Goal: Information Seeking & Learning: Find specific fact

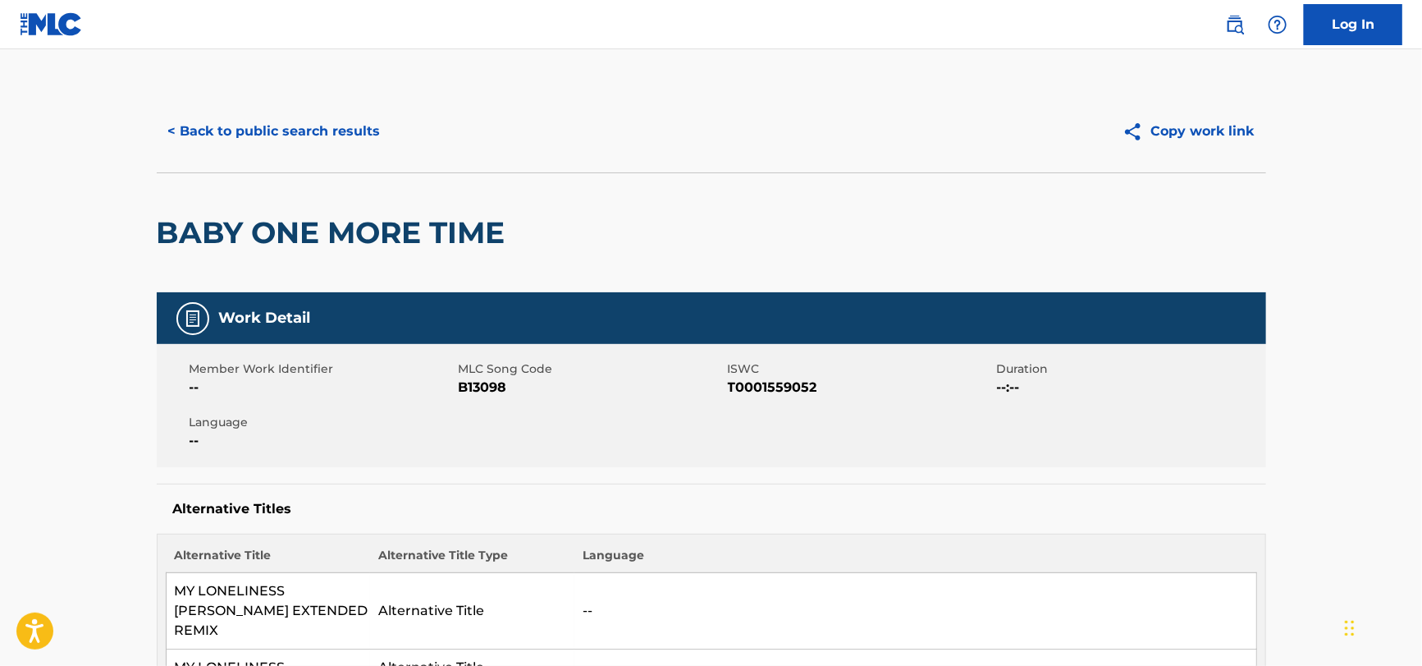
click at [203, 117] on button "< Back to public search results" at bounding box center [275, 131] width 236 height 41
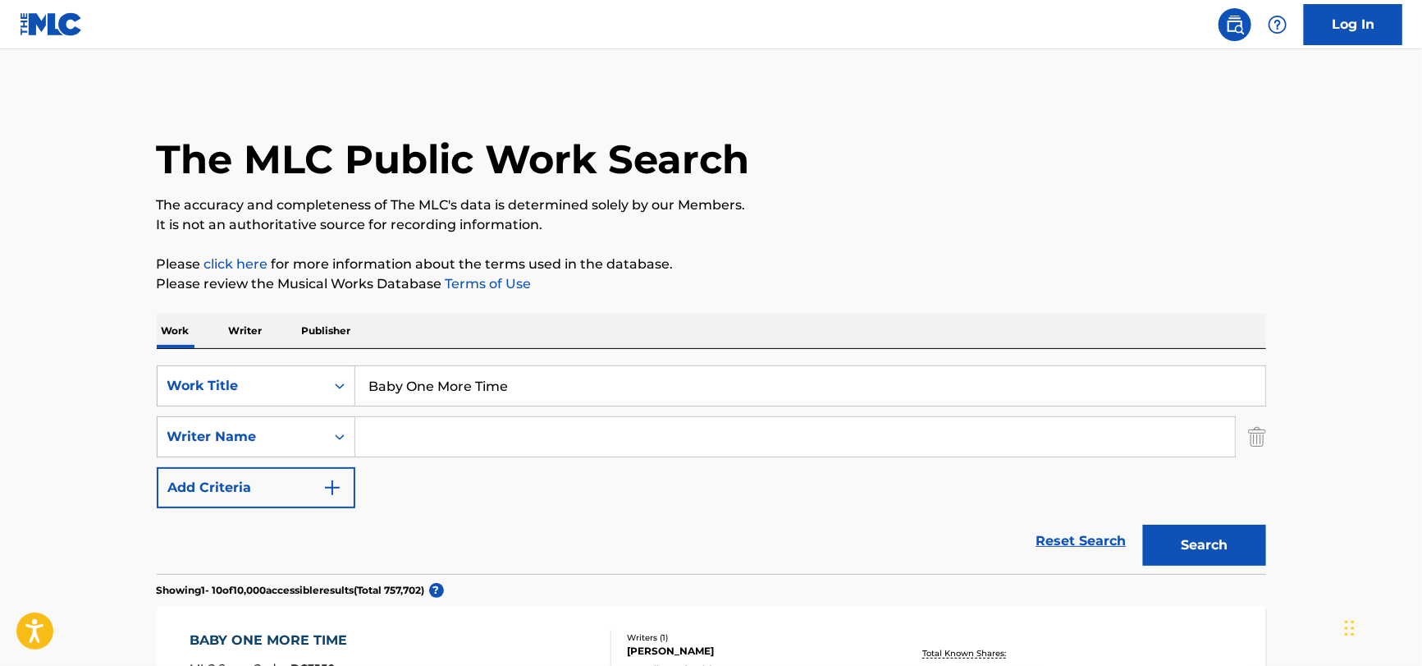
drag, startPoint x: 543, startPoint y: 378, endPoint x: 60, endPoint y: 410, distance: 484.5
paste input "Unchain My Heart"
type input "Unchain My Heart"
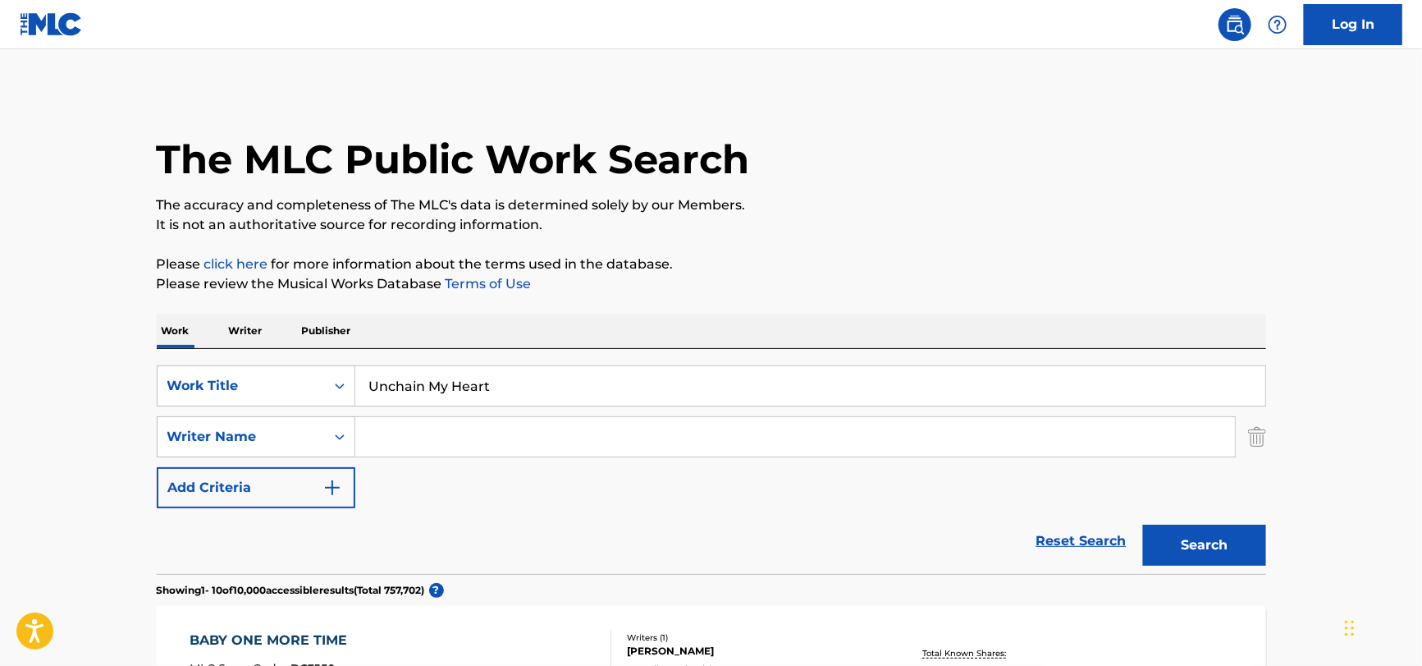
click at [410, 434] on input "Search Form" at bounding box center [795, 436] width 880 height 39
paste input "[PERSON_NAME], [PERSON_NAME]"
drag, startPoint x: 509, startPoint y: 437, endPoint x: 267, endPoint y: 459, distance: 243.1
click at [267, 459] on div "SearchWithCriteria51a755bf-0c1e-475b-b9ce-42f9f4dd0242 Work Title Unchain My He…" at bounding box center [712, 436] width 1110 height 143
type input "Sharp"
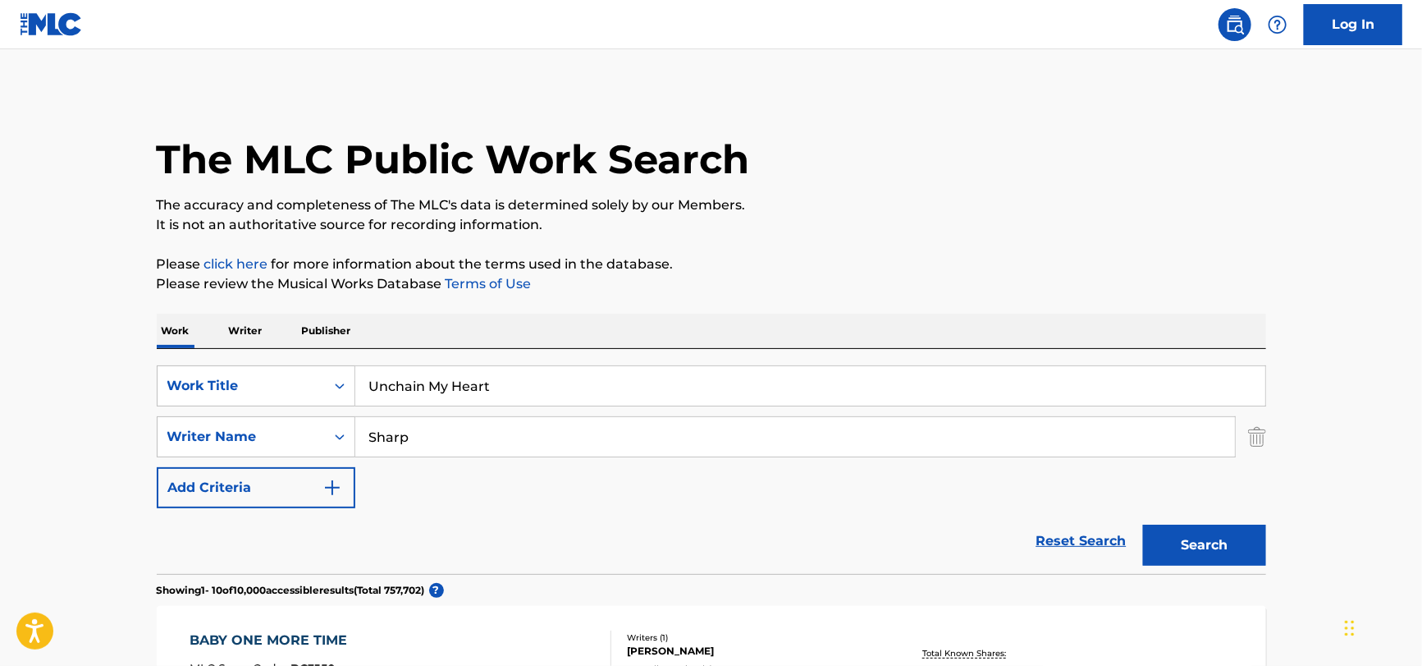
click at [1143, 524] on button "Search" at bounding box center [1204, 544] width 123 height 41
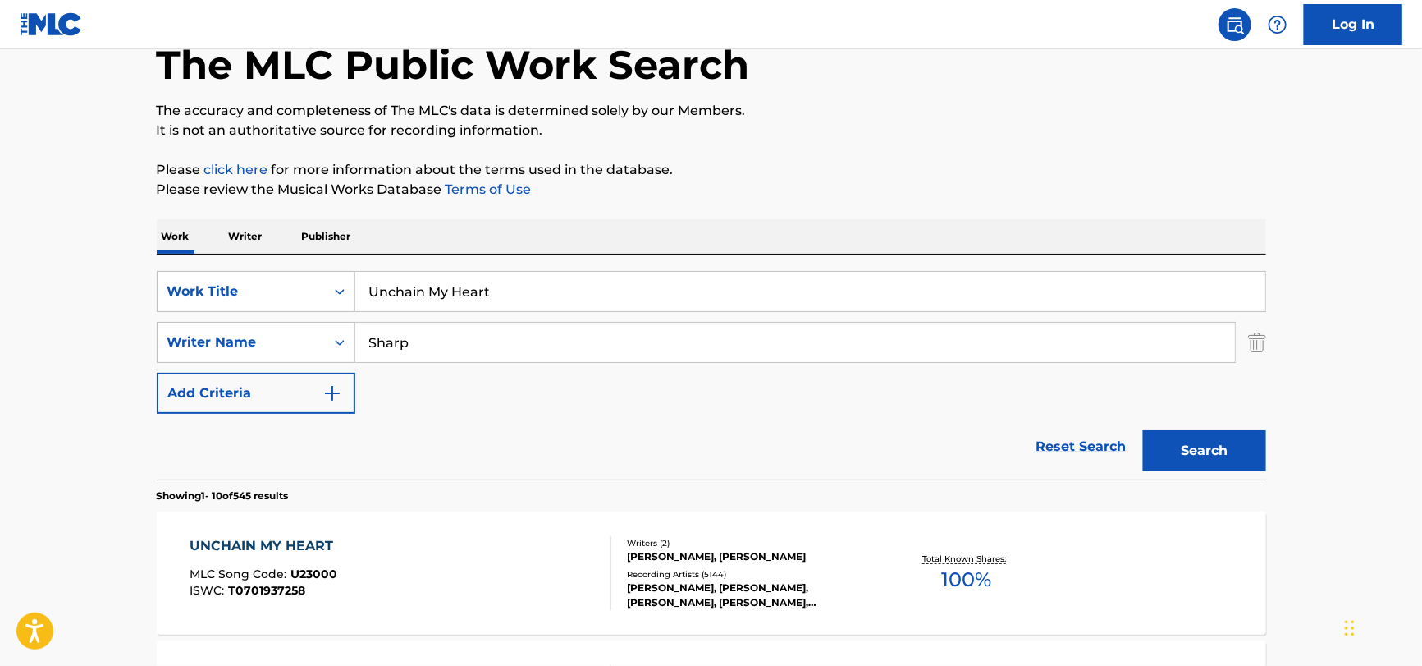
scroll to position [245, 0]
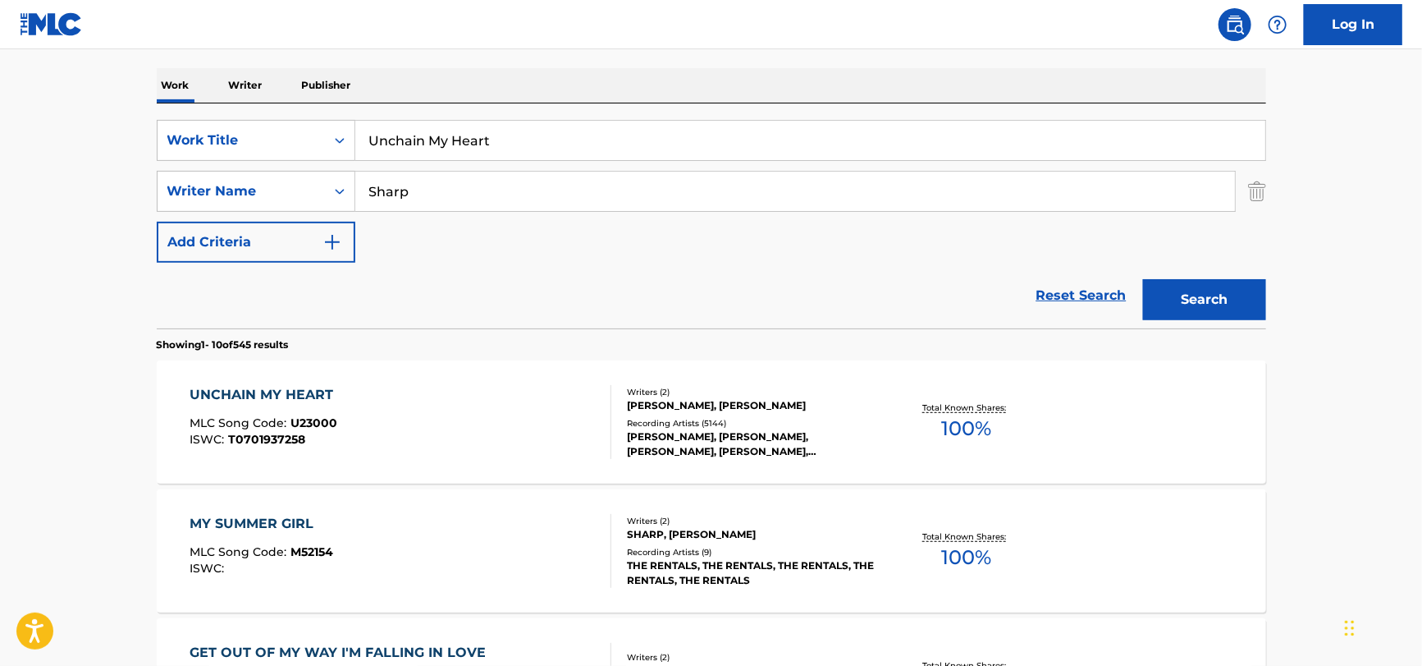
click at [489, 418] on div "UNCHAIN MY HEART MLC Song Code : U23000 ISWC : T0701937258" at bounding box center [401, 422] width 422 height 74
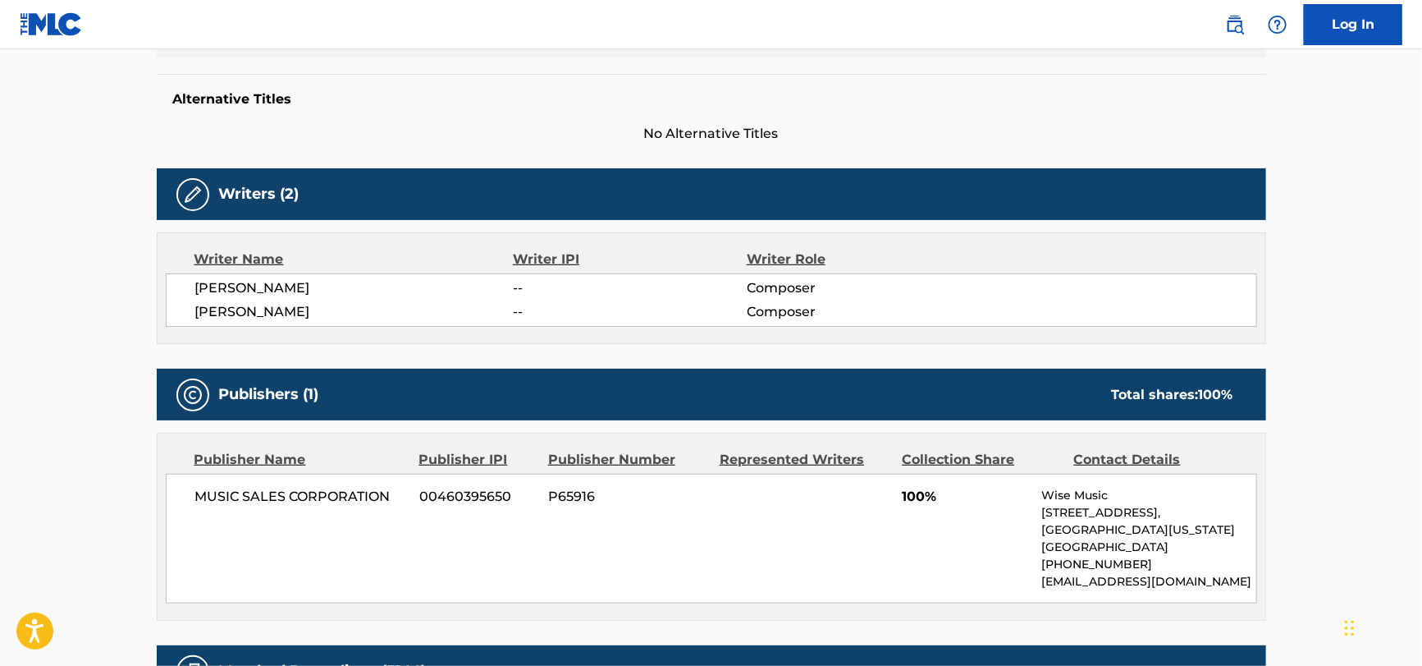
scroll to position [575, 0]
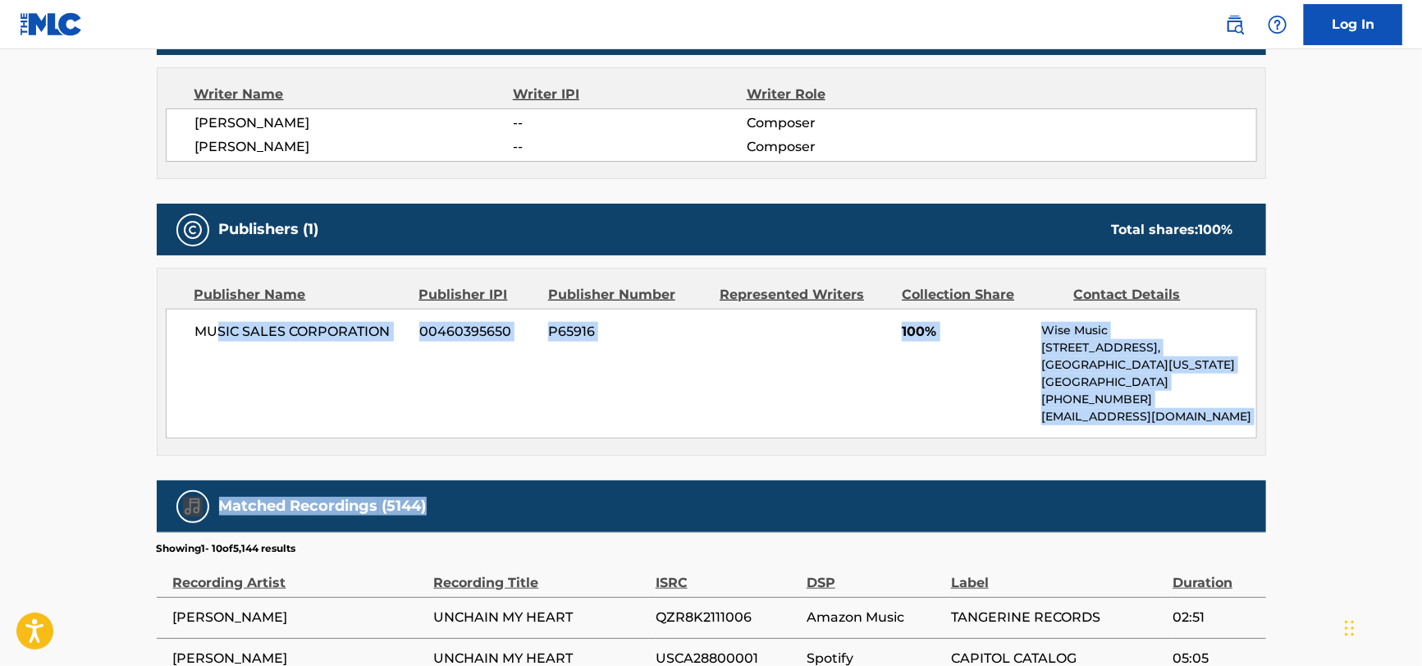
drag, startPoint x: 217, startPoint y: 343, endPoint x: 1347, endPoint y: 468, distance: 1137.1
click at [1349, 468] on main "< Back to public search results Copy work link UNCHAIN MY HEART Work Detail Mem…" at bounding box center [711, 284] width 1422 height 1618
click at [1268, 427] on div "< Back to public search results Copy work link UNCHAIN MY HEART Work Detail Mem…" at bounding box center [711, 291] width 1149 height 1550
drag, startPoint x: 1231, startPoint y: 420, endPoint x: 188, endPoint y: 324, distance: 1047.6
click at [188, 324] on div "MUSIC SALES CORPORATION 00460395650 P65916 100% Wise Music [STREET_ADDRESS][US_…" at bounding box center [712, 374] width 1092 height 130
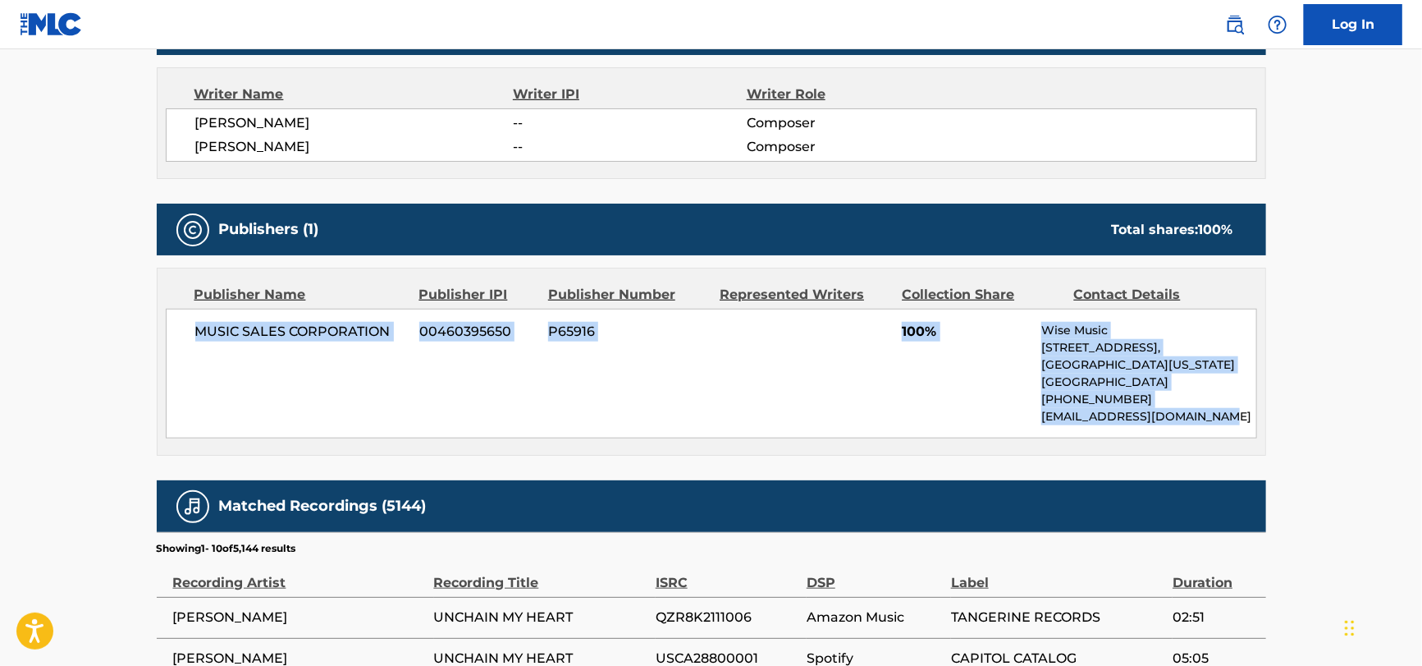
click at [188, 324] on div "MUSIC SALES CORPORATION 00460395650 P65916 100% Wise Music [STREET_ADDRESS][US_…" at bounding box center [712, 374] width 1092 height 130
drag, startPoint x: 176, startPoint y: 327, endPoint x: 1420, endPoint y: 466, distance: 1251.3
click at [1420, 466] on main "< Back to public search results Copy work link UNCHAIN MY HEART Work Detail Mem…" at bounding box center [711, 284] width 1422 height 1618
click at [1355, 457] on main "< Back to public search results Copy work link UNCHAIN MY HEART Work Detail Mem…" at bounding box center [711, 284] width 1422 height 1618
drag, startPoint x: 1334, startPoint y: 452, endPoint x: 182, endPoint y: 336, distance: 1157.5
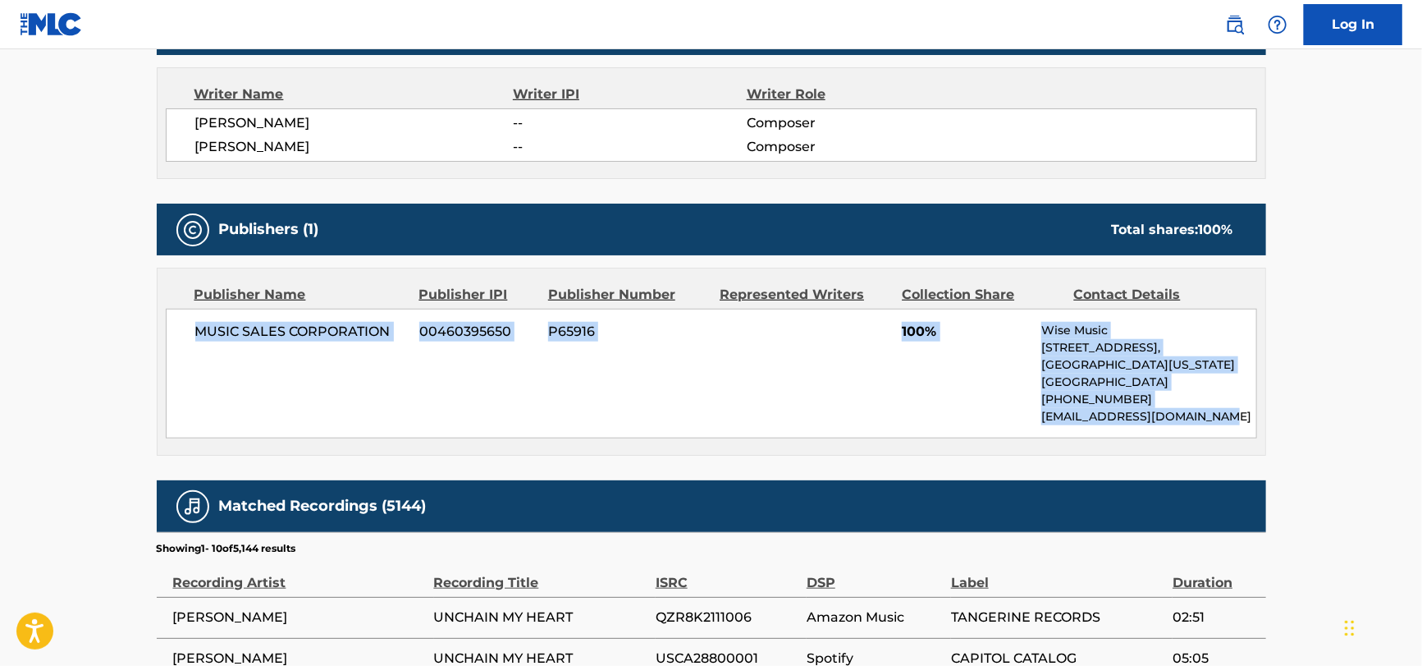
click at [182, 336] on main "< Back to public search results Copy work link UNCHAIN MY HEART Work Detail Mem…" at bounding box center [711, 284] width 1422 height 1618
click at [182, 336] on div "MUSIC SALES CORPORATION 00460395650 P65916 100% Wise Music [STREET_ADDRESS][US_…" at bounding box center [712, 374] width 1092 height 130
drag, startPoint x: 174, startPoint y: 329, endPoint x: 1271, endPoint y: 466, distance: 1105.9
click at [1271, 466] on div "< Back to public search results Copy work link UNCHAIN MY HEART Work Detail Mem…" at bounding box center [711, 291] width 1149 height 1550
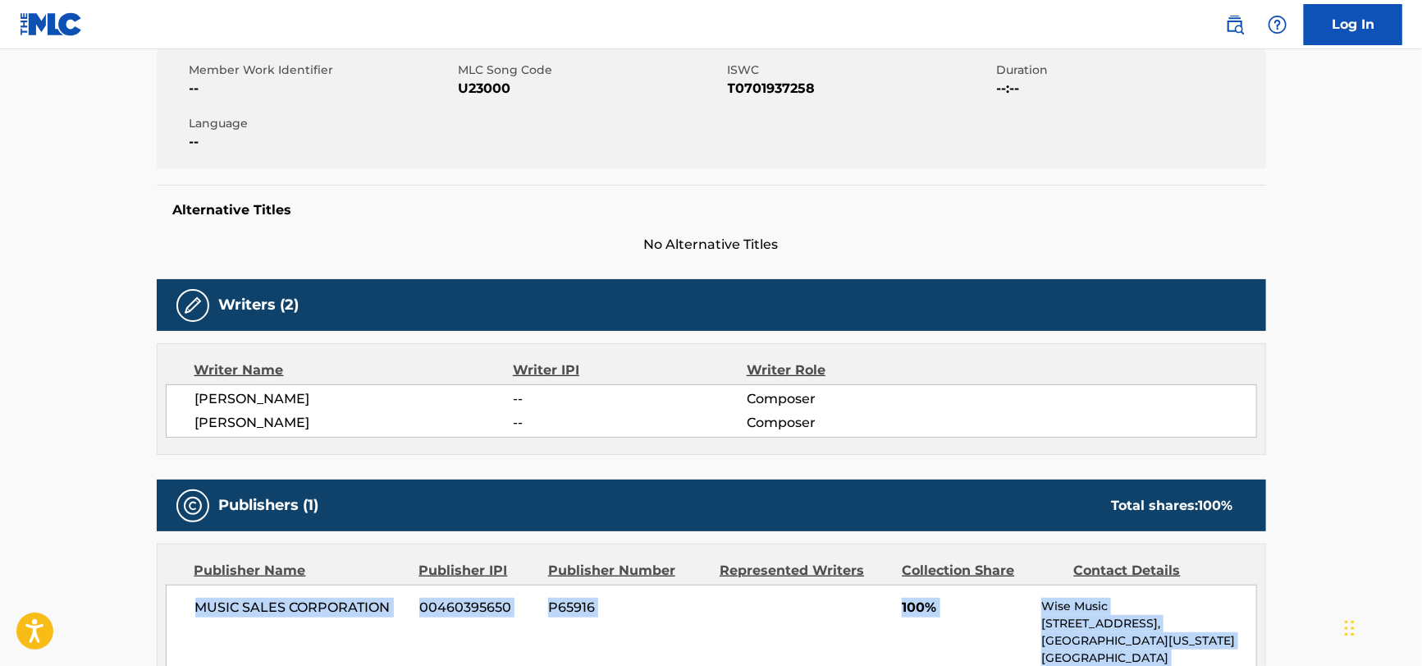
scroll to position [82, 0]
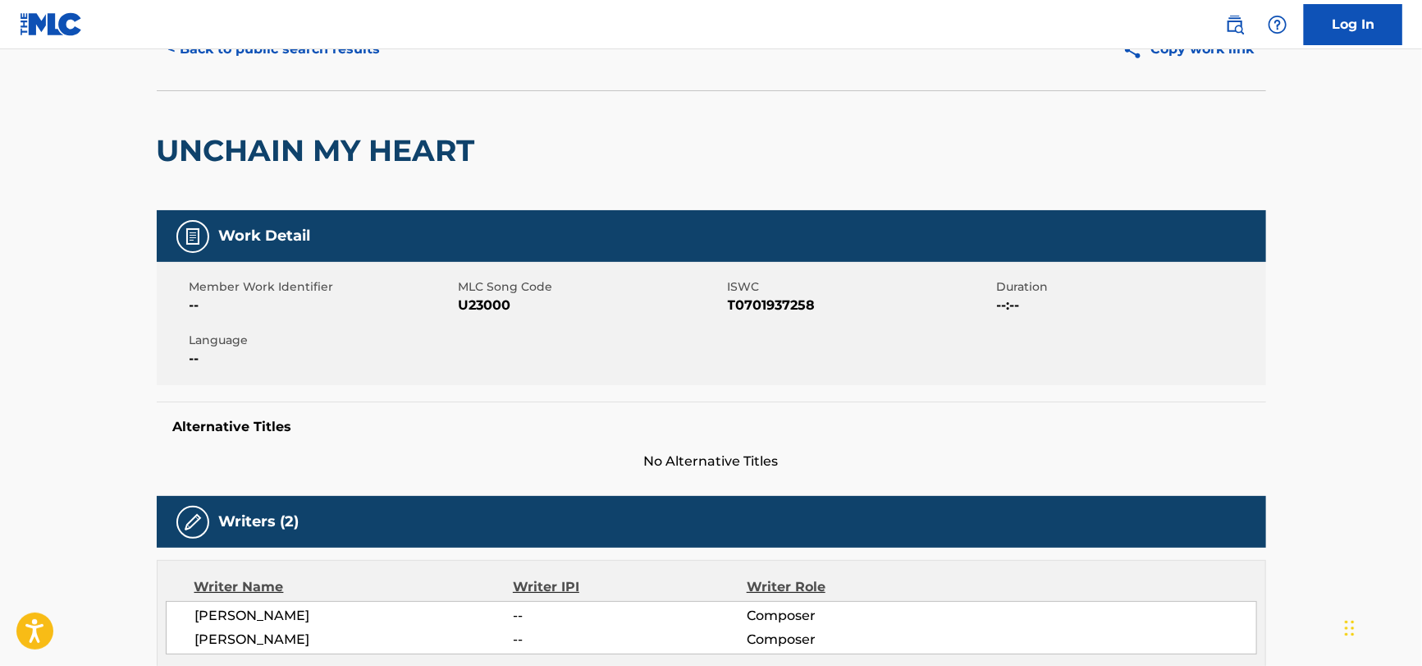
click at [266, 172] on div "UNCHAIN MY HEART" at bounding box center [320, 150] width 327 height 119
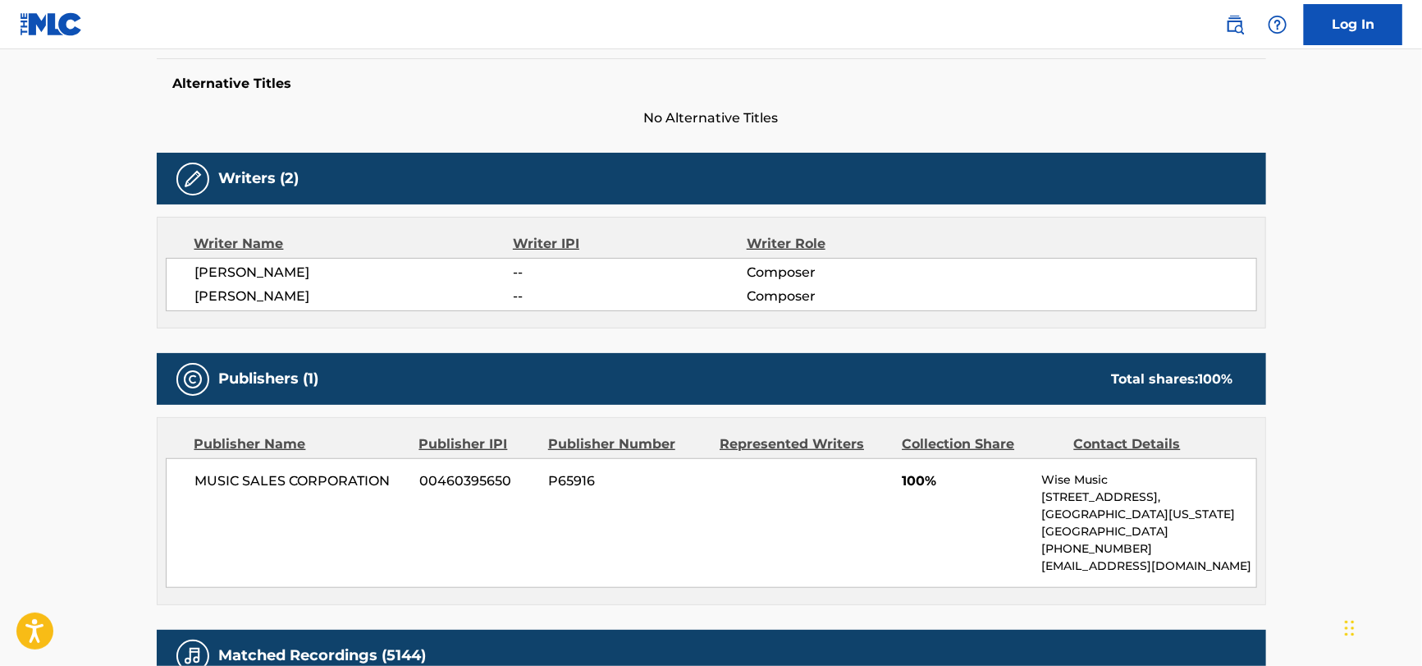
scroll to position [739, 0]
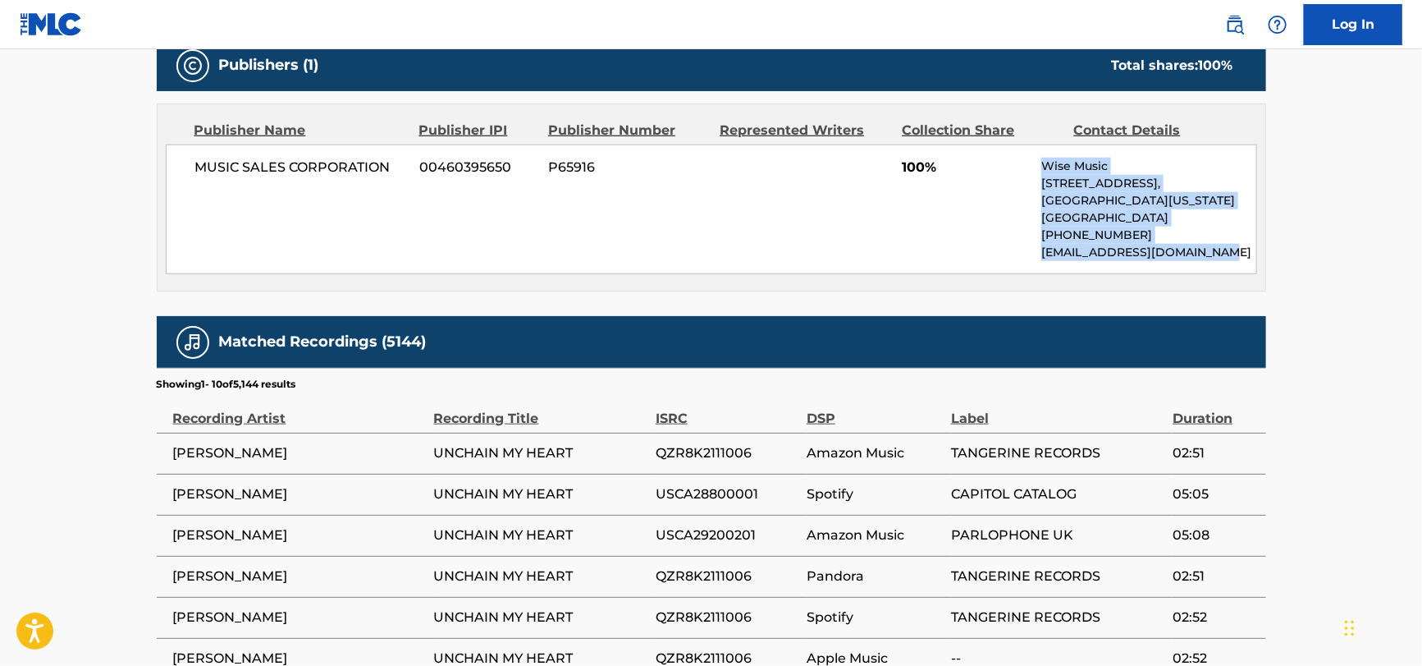
drag, startPoint x: 1015, startPoint y: 171, endPoint x: 1262, endPoint y: 250, distance: 259.6
click at [1262, 250] on div "Publisher Name Publisher IPI Publisher Number Represented Writers Collection Sh…" at bounding box center [712, 197] width 1108 height 186
click at [1237, 253] on p "[EMAIL_ADDRESS][DOMAIN_NAME]" at bounding box center [1149, 252] width 214 height 17
drag, startPoint x: 1237, startPoint y: 253, endPoint x: 944, endPoint y: 170, distance: 304.5
click at [944, 170] on div "MUSIC SALES CORPORATION 00460395650 P65916 100% Wise Music [STREET_ADDRESS][US_…" at bounding box center [712, 209] width 1092 height 130
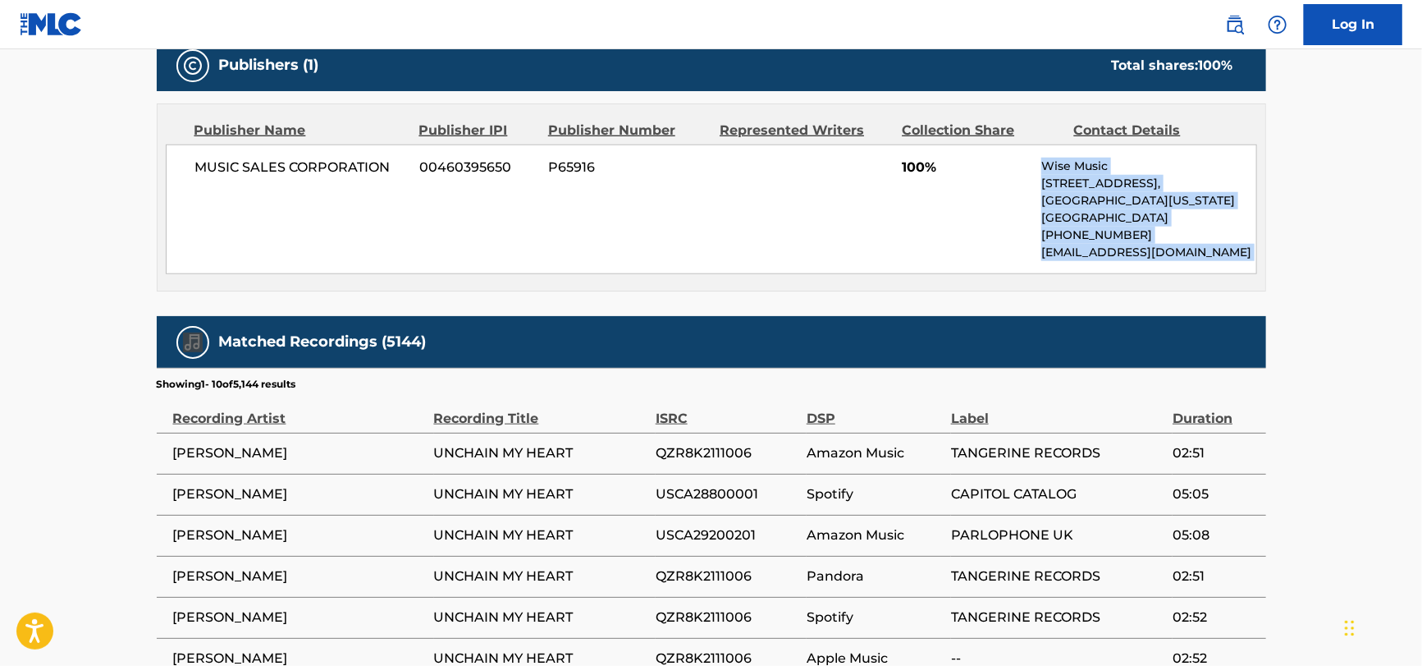
click at [973, 169] on span "100%" at bounding box center [965, 168] width 127 height 20
drag, startPoint x: 1006, startPoint y: 166, endPoint x: 1260, endPoint y: 273, distance: 275.5
click at [1260, 273] on div "Publisher Name Publisher IPI Publisher Number Represented Writers Collection Sh…" at bounding box center [712, 197] width 1108 height 186
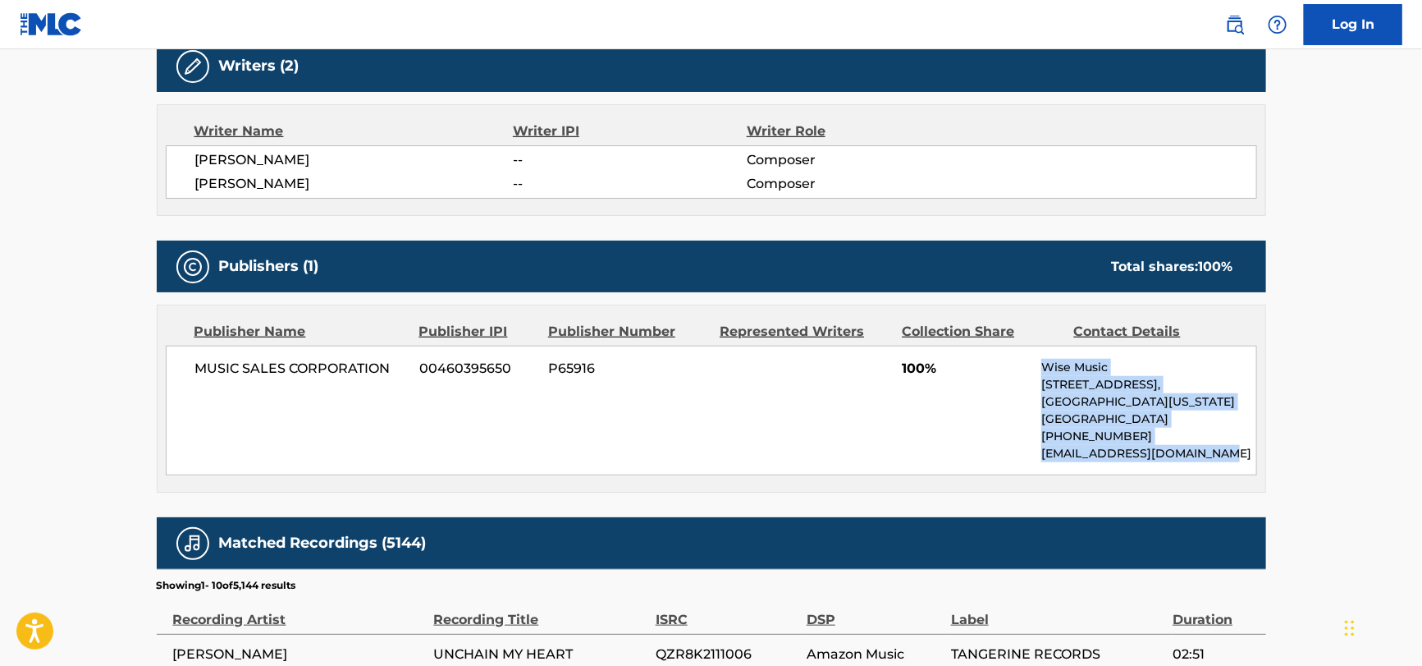
scroll to position [410, 0]
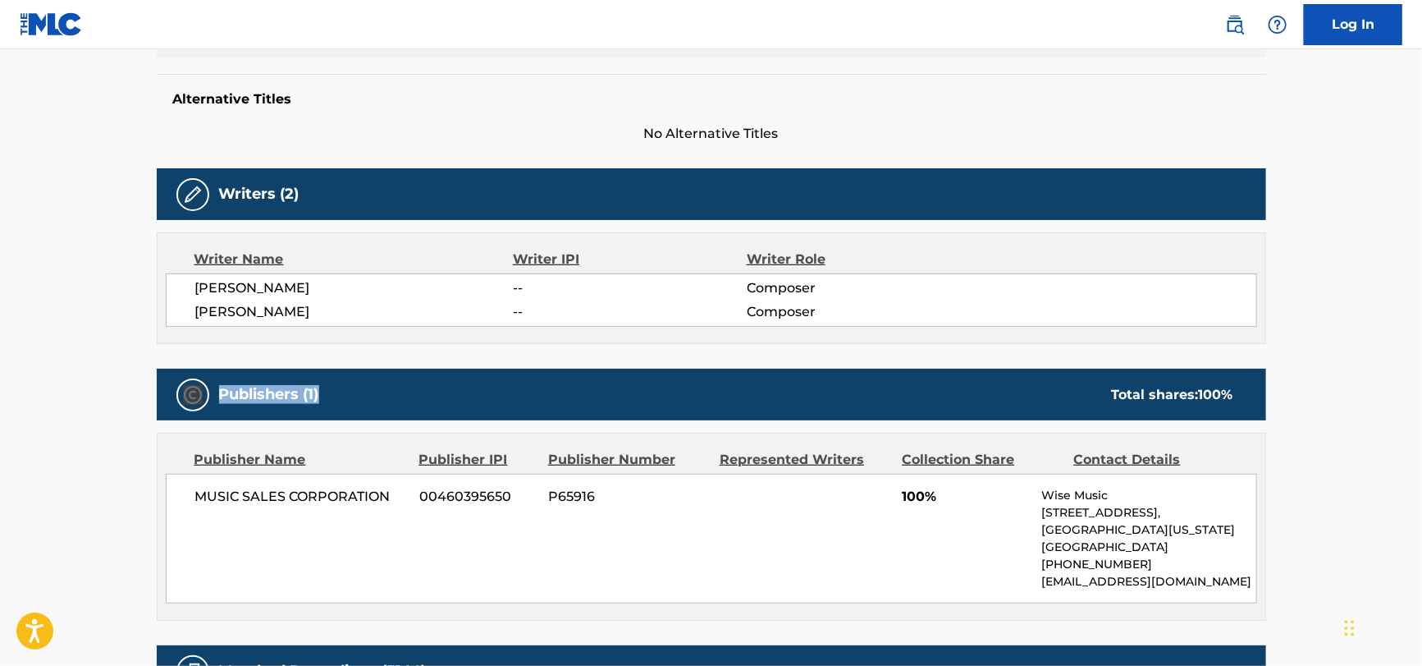
drag, startPoint x: 373, startPoint y: 388, endPoint x: 121, endPoint y: 382, distance: 252.0
click at [121, 382] on main "< Back to public search results Copy work link UNCHAIN MY HEART Work Detail Mem…" at bounding box center [711, 449] width 1422 height 1618
drag, startPoint x: 128, startPoint y: 382, endPoint x: 443, endPoint y: 415, distance: 316.9
click at [443, 415] on main "< Back to public search results Copy work link UNCHAIN MY HEART Work Detail Mem…" at bounding box center [711, 449] width 1422 height 1618
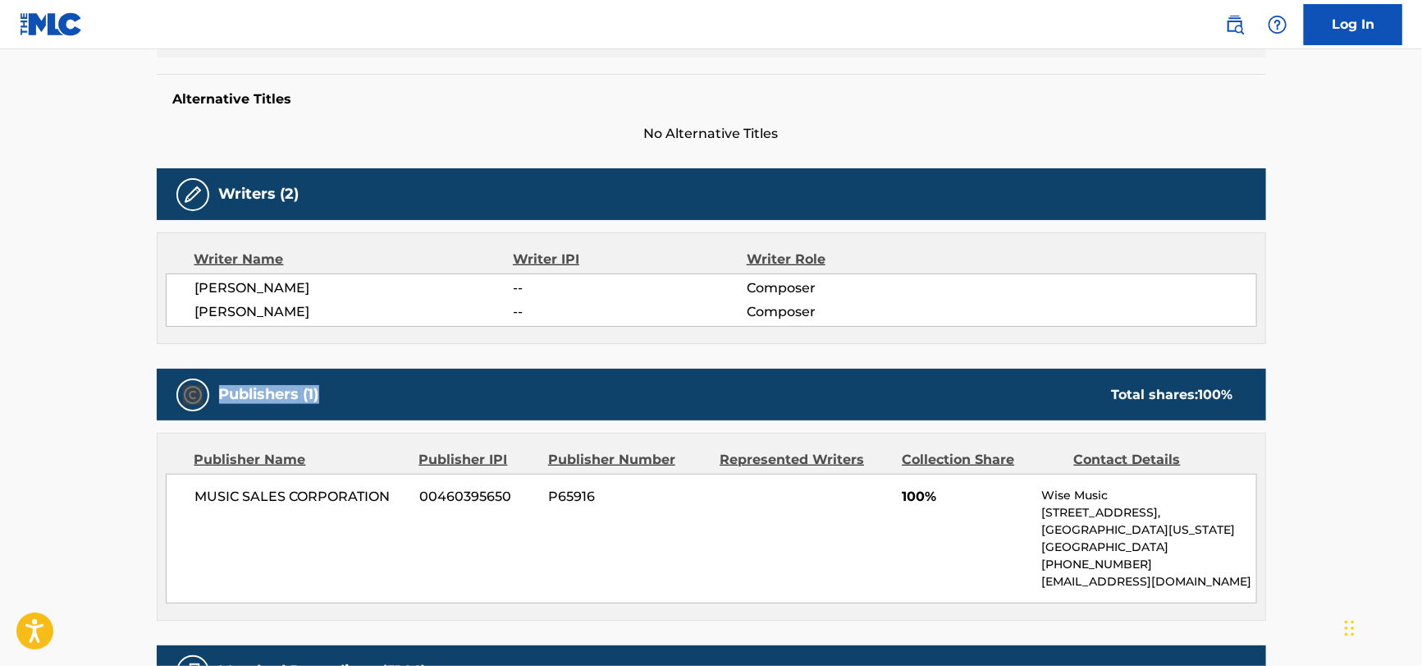
click at [443, 415] on div "Publishers (1) Total shares: 100 %" at bounding box center [712, 395] width 1110 height 52
drag, startPoint x: 429, startPoint y: 413, endPoint x: -127, endPoint y: 367, distance: 558.4
